Goal: Browse casually

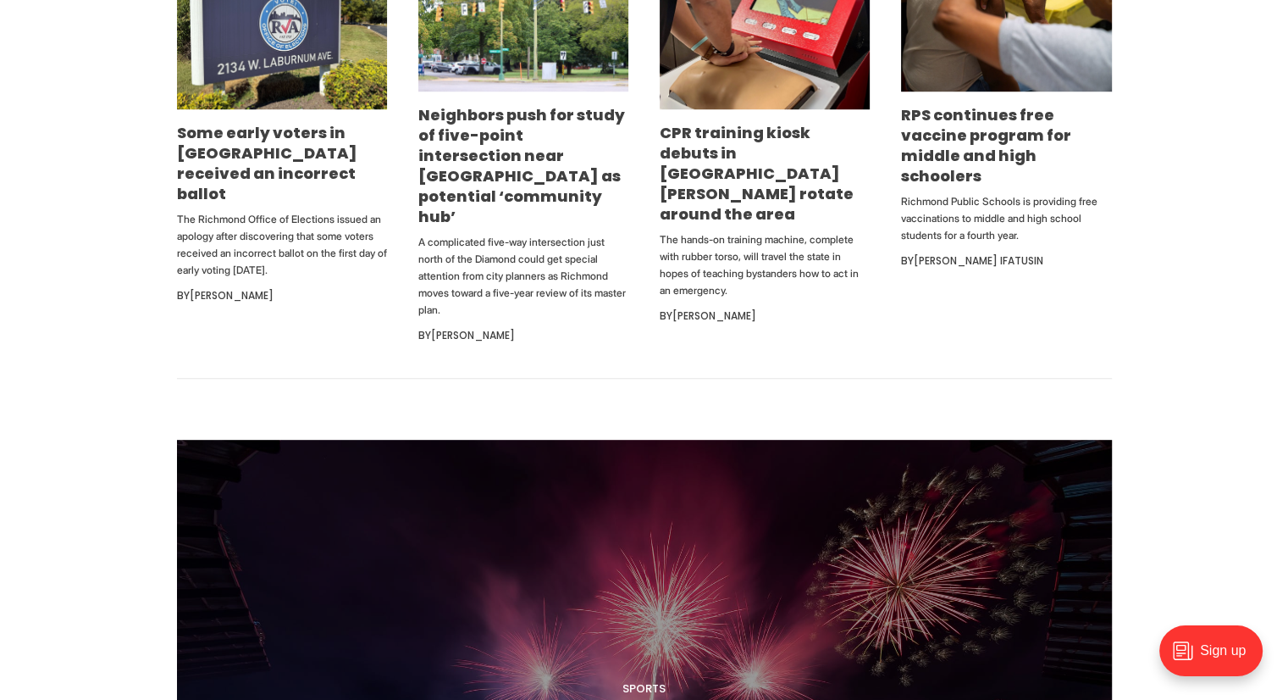
scroll to position [1223, 0]
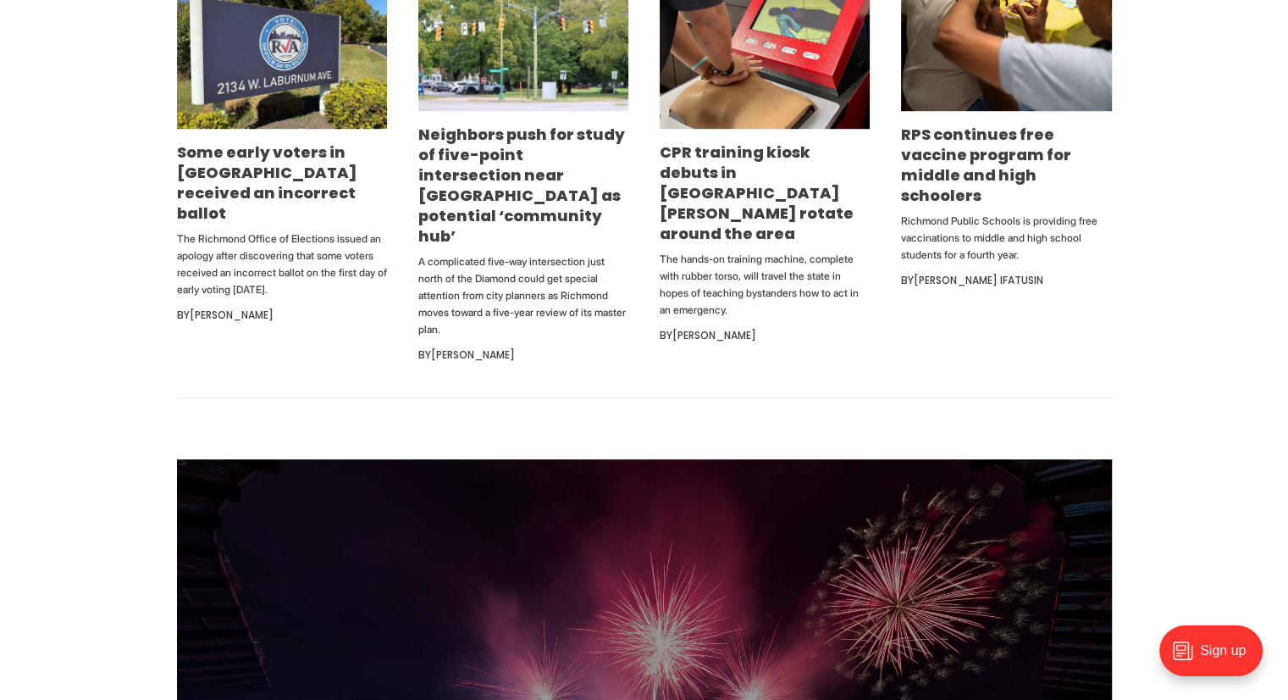
scroll to position [1223, 0]
